Goal: Navigation & Orientation: Find specific page/section

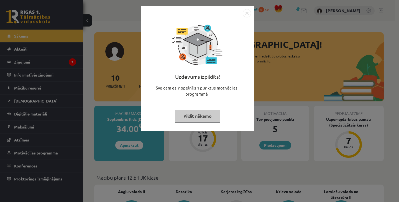
click at [194, 114] on button "Pildīt nākamo" at bounding box center [197, 116] width 45 height 13
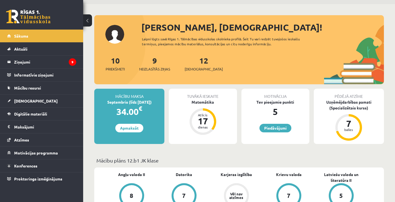
scroll to position [28, 0]
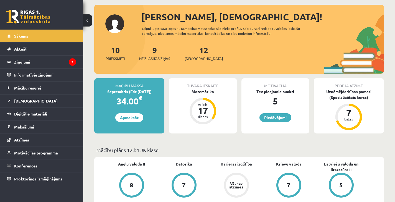
click at [193, 56] on div "12 Ieskaites" at bounding box center [203, 52] width 38 height 17
click at [193, 58] on span "[DEMOGRAPHIC_DATA]" at bounding box center [203, 59] width 38 height 6
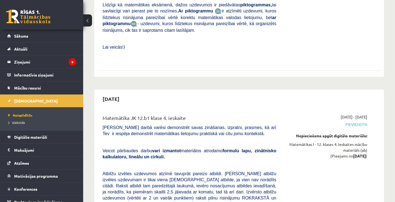
scroll to position [2719, 0]
click at [20, 63] on legend "Ziņojumi 9" at bounding box center [45, 62] width 62 height 13
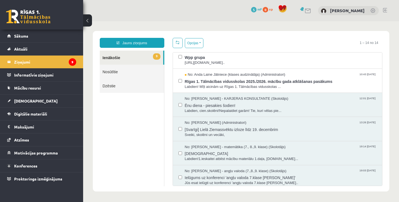
scroll to position [204, 0]
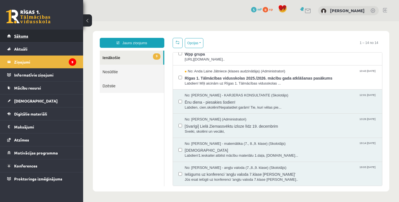
click at [29, 36] on link "Sākums" at bounding box center [41, 36] width 69 height 13
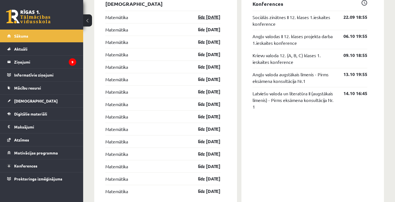
scroll to position [489, 0]
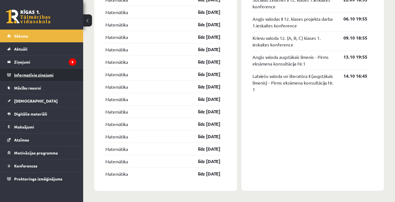
click at [24, 74] on legend "Informatīvie ziņojumi 0" at bounding box center [45, 75] width 62 height 13
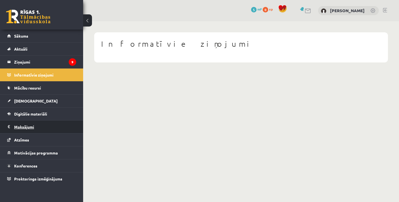
click at [30, 129] on legend "Maksājumi 0" at bounding box center [45, 127] width 62 height 13
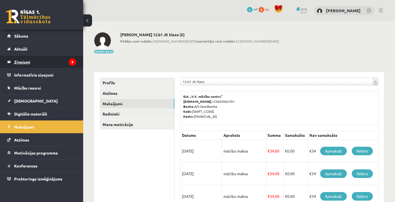
click at [30, 59] on legend "Ziņojumi 9" at bounding box center [45, 62] width 62 height 13
